Goal: Transaction & Acquisition: Register for event/course

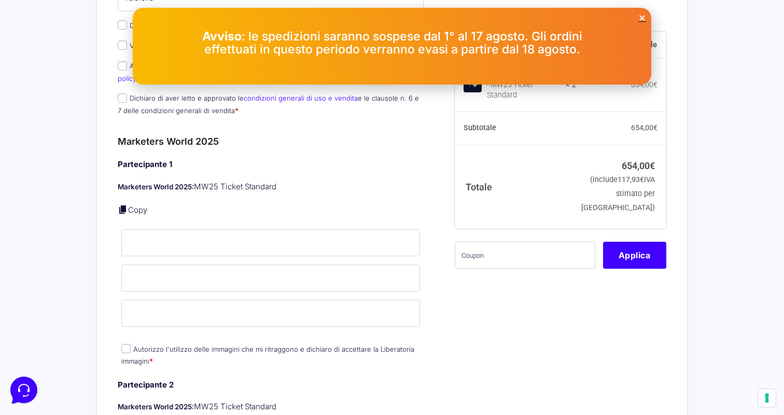
scroll to position [237, 0]
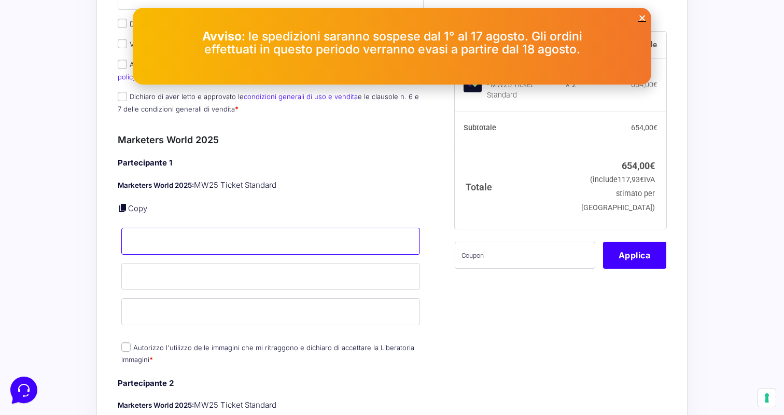
click at [286, 228] on input "Nome *" at bounding box center [270, 241] width 299 height 27
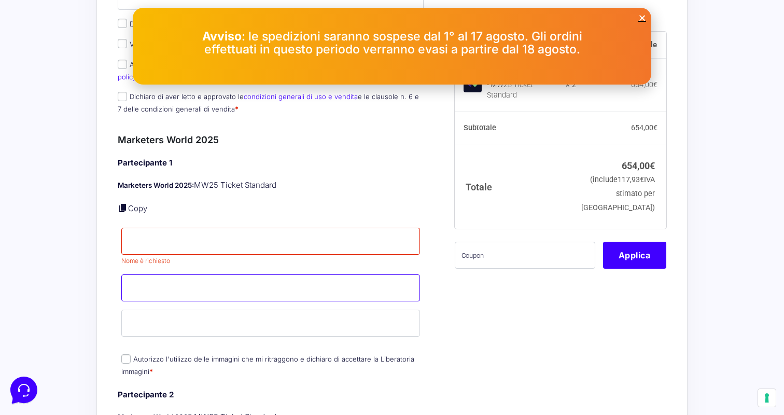
click at [291, 274] on input "Cognome *" at bounding box center [270, 287] width 299 height 27
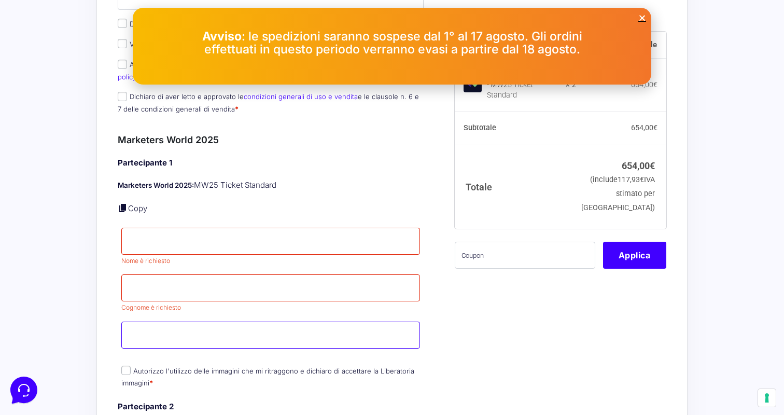
click at [282, 321] on input "Email *" at bounding box center [270, 334] width 299 height 27
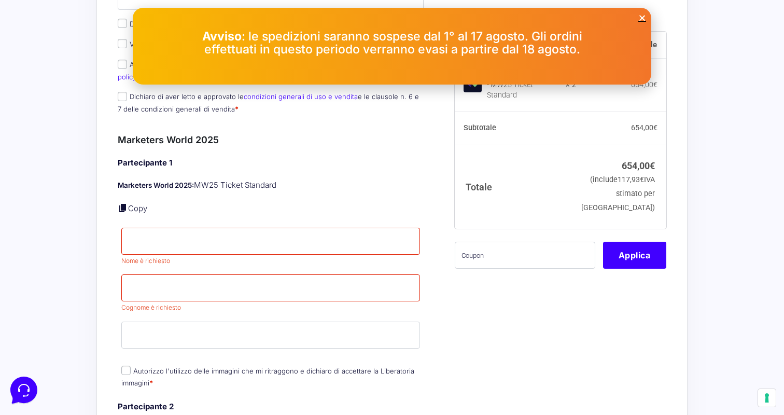
click at [282, 348] on div "Partecipante 1 Marketers World 2025: MW25 Ticket Standard Copy Nome * Nome è ri…" at bounding box center [271, 273] width 306 height 233
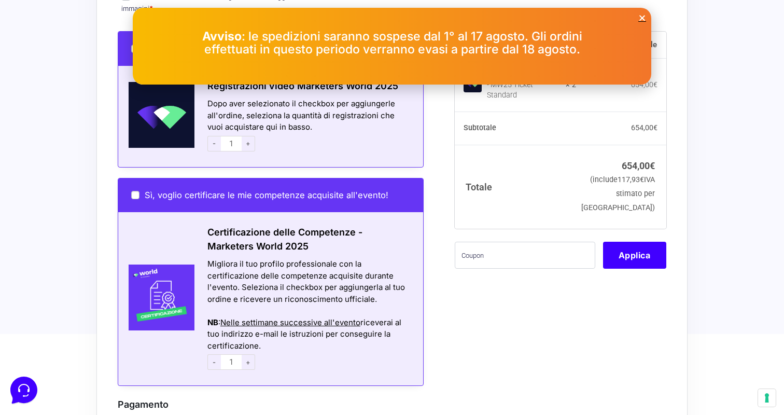
scroll to position [842, 0]
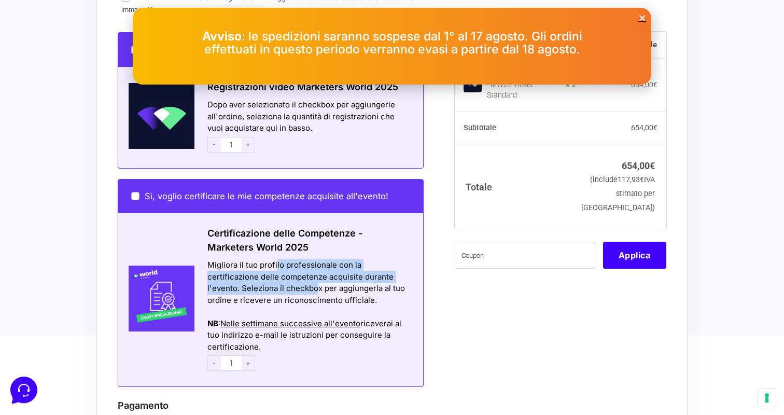
drag, startPoint x: 276, startPoint y: 258, endPoint x: 317, endPoint y: 278, distance: 45.7
click at [317, 278] on div "Migliora il tuo profilo professionale con la certificazione delle competenze ac…" at bounding box center [308, 282] width 203 height 47
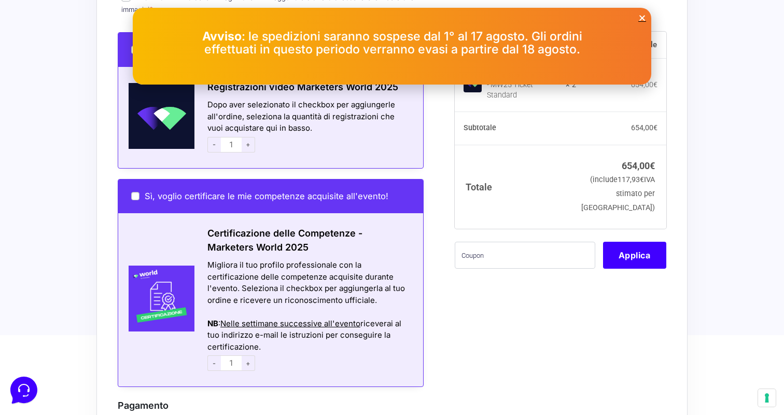
click at [132, 179] on div "Sì, voglio certificare le mie competenze acquisite all'evento!" at bounding box center [270, 196] width 305 height 34
click at [132, 191] on label "Sì, voglio certificare le mie competenze acquisite all'evento!" at bounding box center [259, 196] width 257 height 10
click at [132, 192] on input "Sì, voglio certificare le mie competenze acquisite all'evento!" at bounding box center [135, 196] width 8 height 8
checkbox input "true"
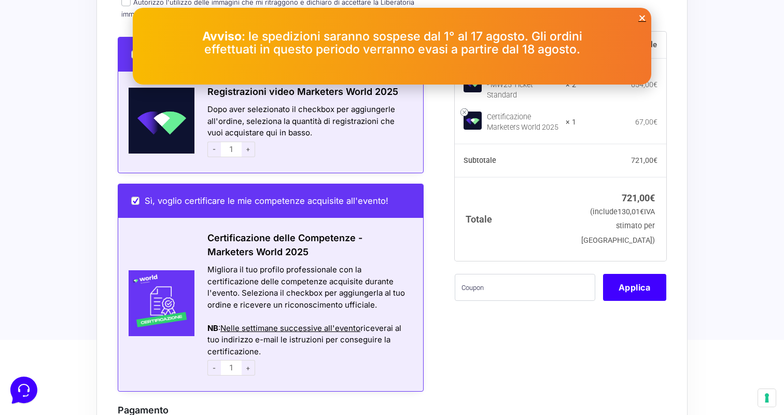
scroll to position [811, 0]
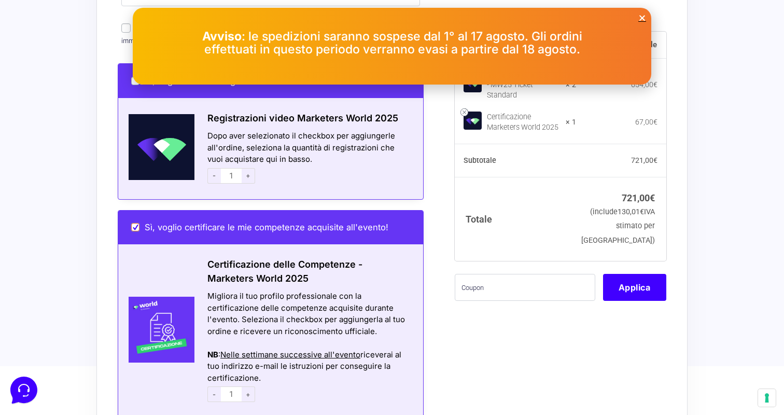
click at [133, 223] on input "Sì, voglio certificare le mie competenze acquisite all'evento!" at bounding box center [135, 227] width 8 height 8
checkbox input "false"
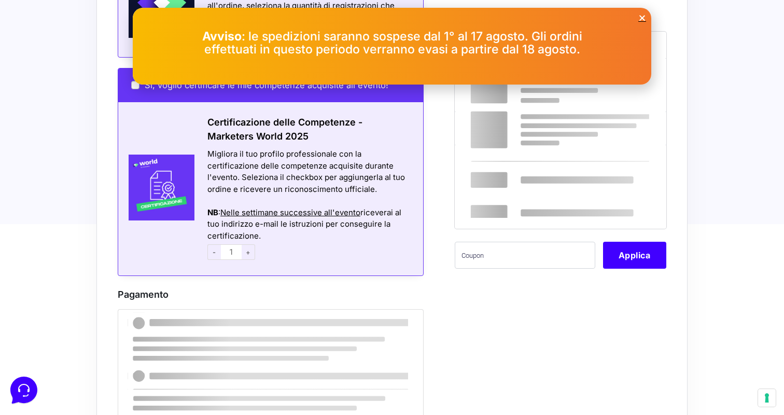
scroll to position [988, 0]
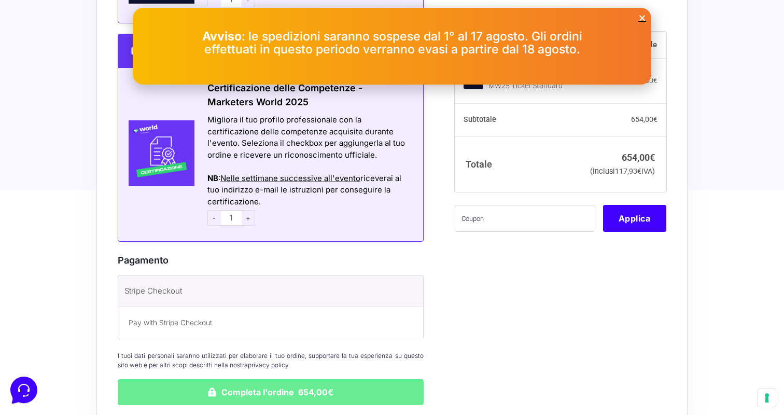
click at [640, 17] on icon "Close" at bounding box center [642, 18] width 8 height 8
